Goal: Information Seeking & Learning: Learn about a topic

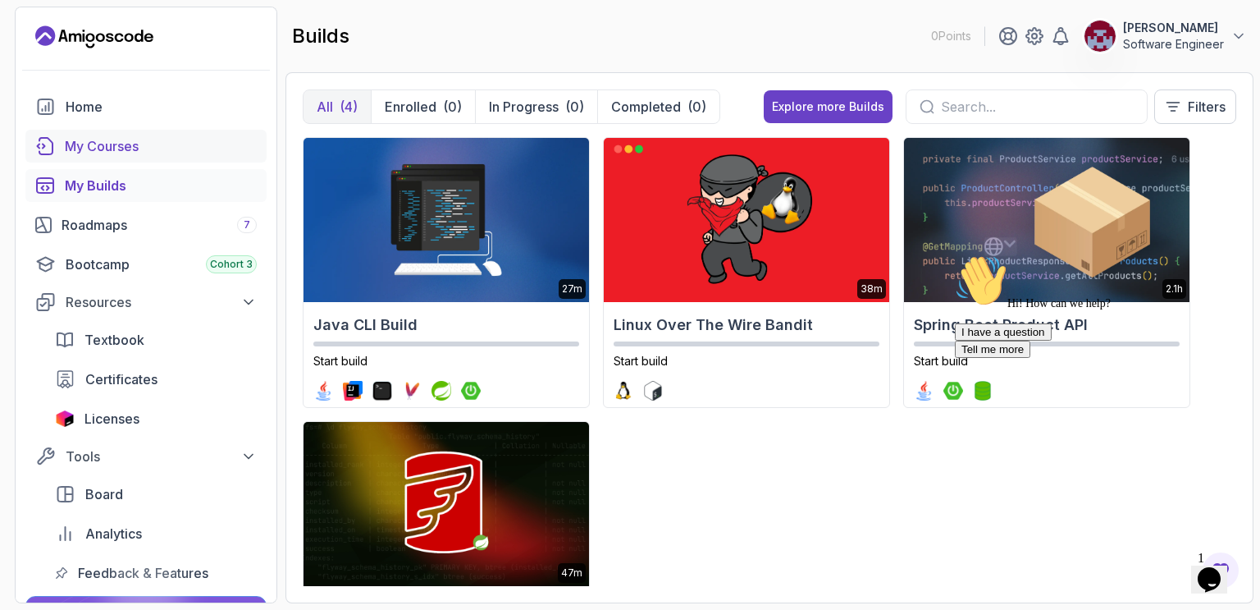
click at [128, 150] on div "My Courses" at bounding box center [161, 146] width 192 height 20
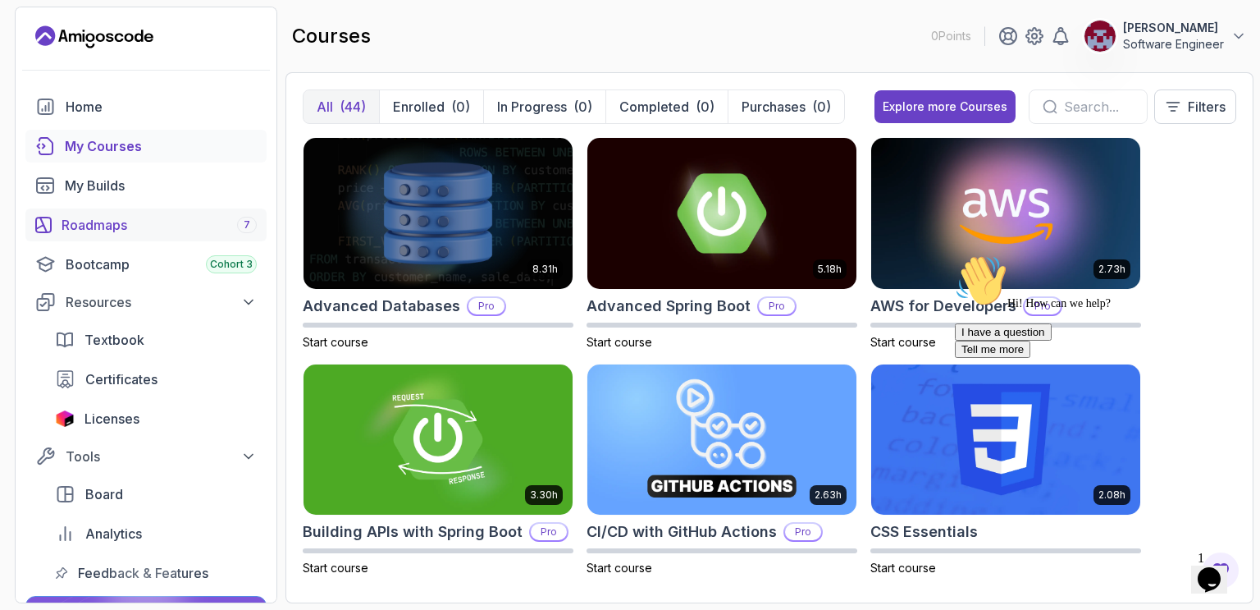
click at [106, 224] on div "Roadmaps 7" at bounding box center [159, 225] width 195 height 20
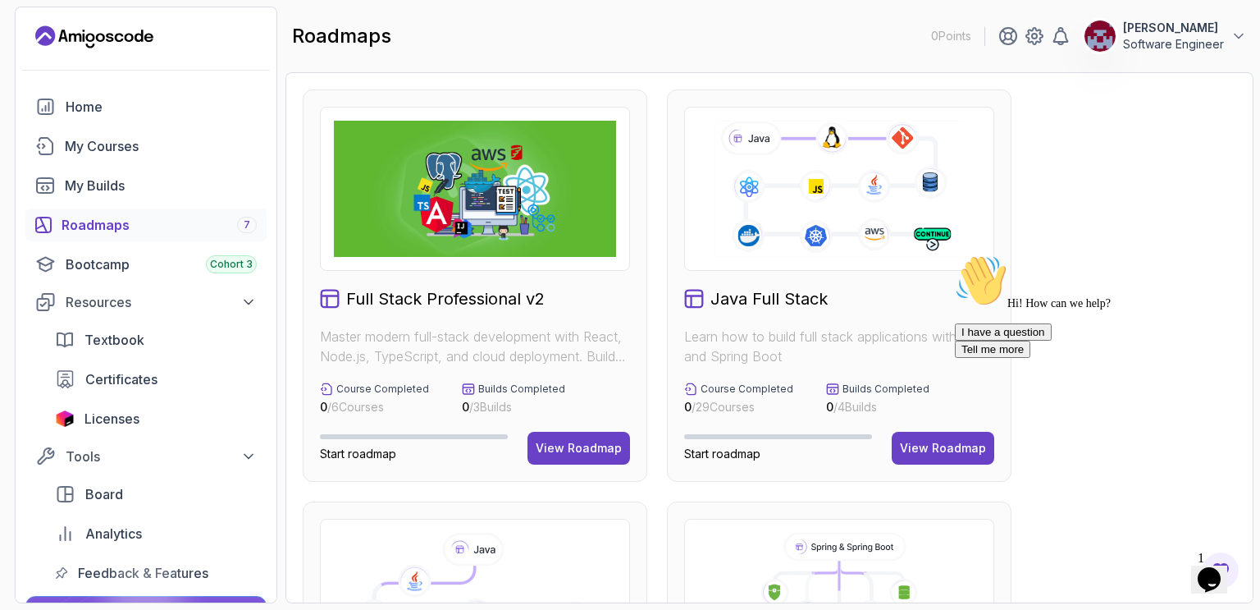
click at [956, 358] on div "Hi! How can we help? I have a question Tell me more" at bounding box center [1102, 305] width 295 height 103
click at [916, 451] on div "View Roadmap" at bounding box center [943, 448] width 86 height 16
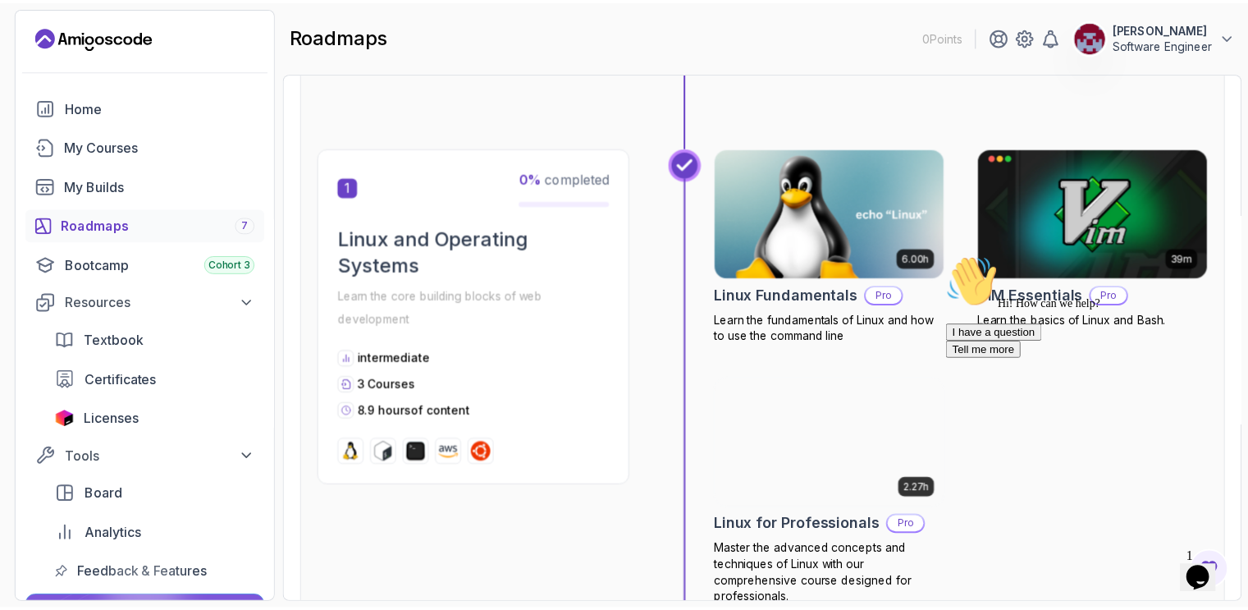
scroll to position [246, 0]
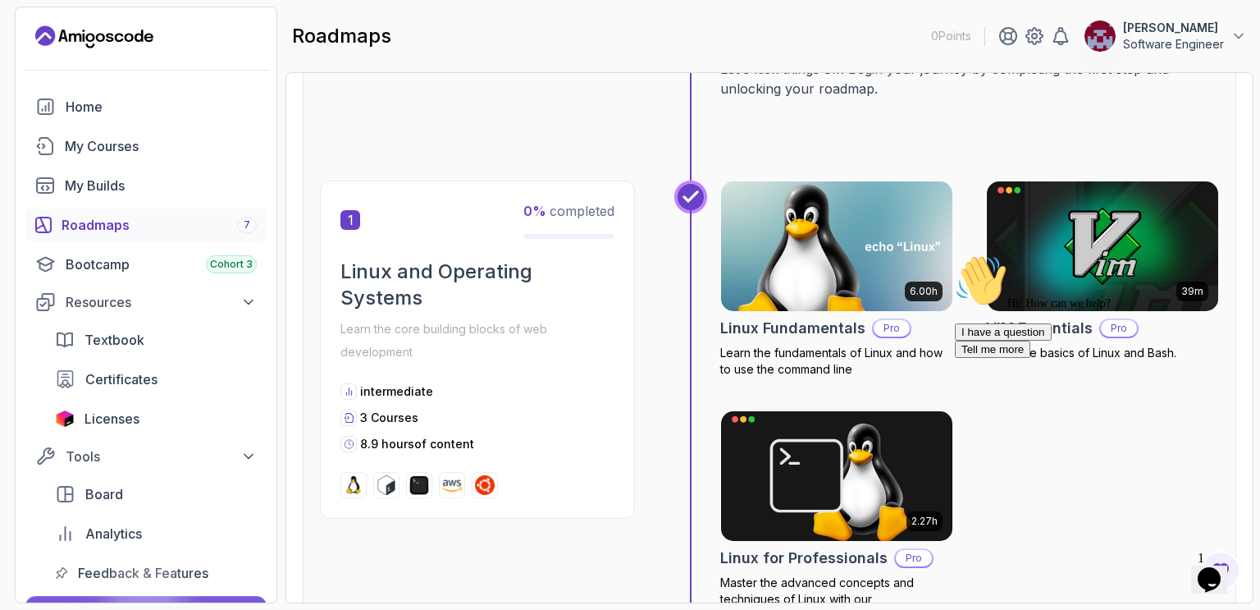
click at [804, 257] on img at bounding box center [836, 246] width 243 height 136
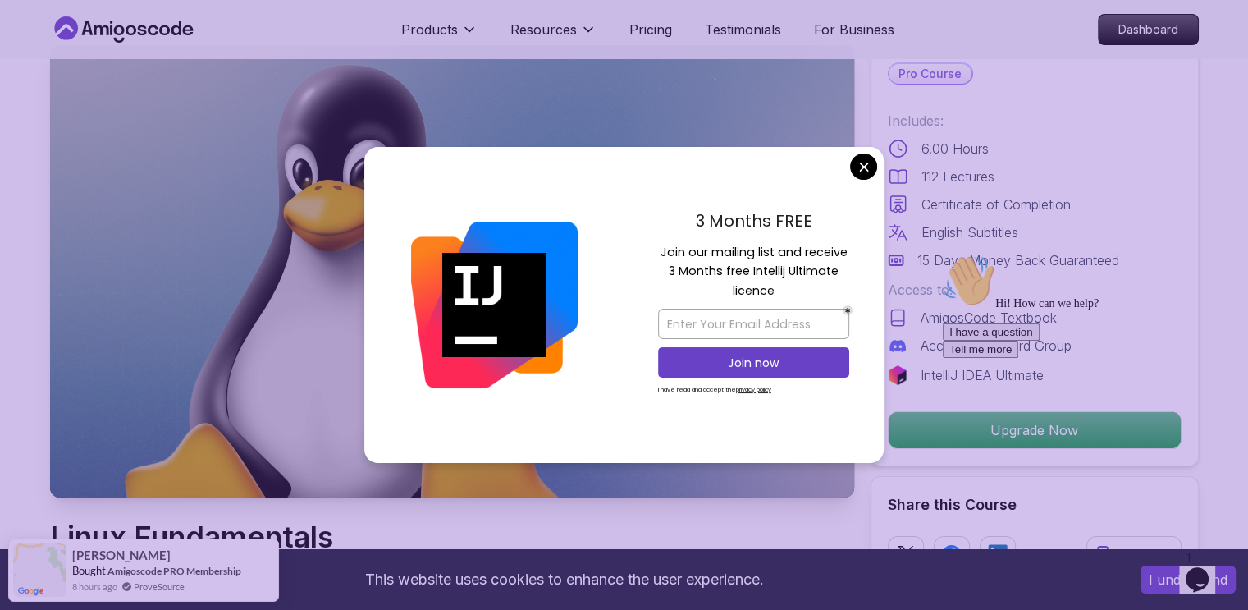
scroll to position [82, 0]
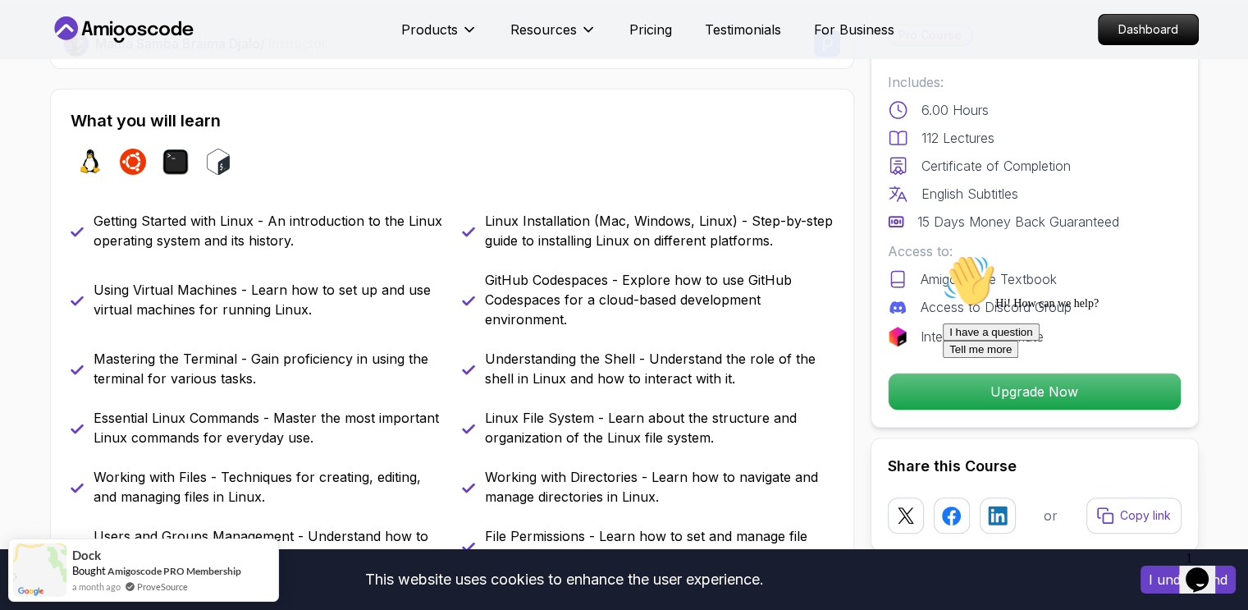
scroll to position [656, 0]
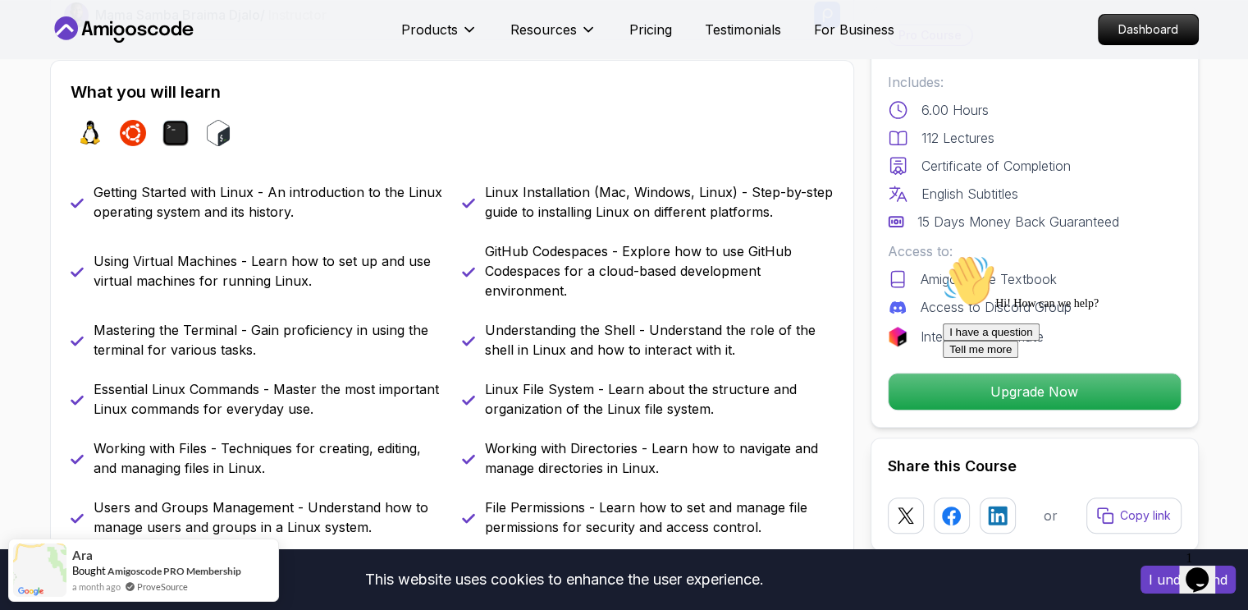
click at [943, 254] on icon "Chat attention grabber" at bounding box center [943, 254] width 0 height 0
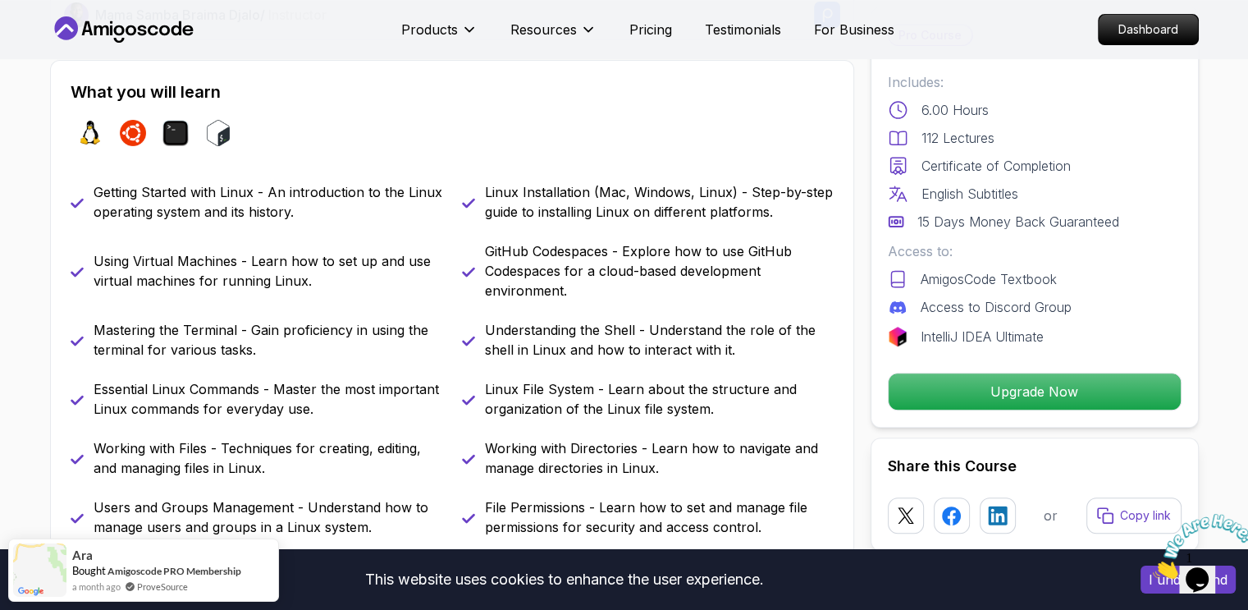
click at [1153, 567] on icon "Close" at bounding box center [1153, 574] width 0 height 14
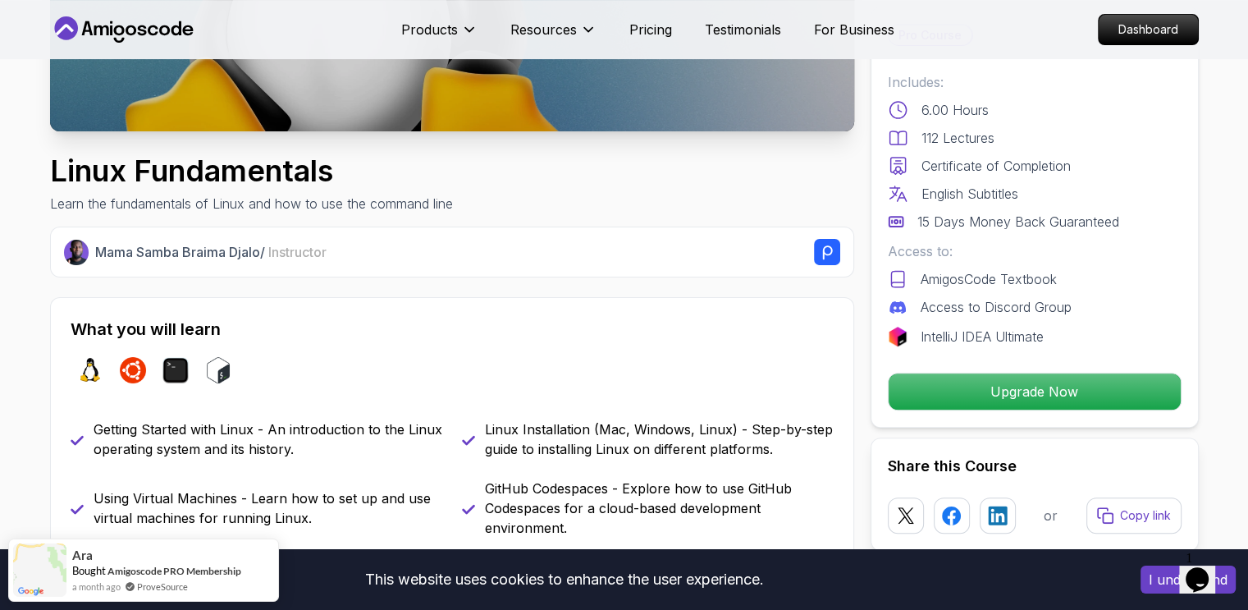
scroll to position [410, 0]
